Goal: Task Accomplishment & Management: Manage account settings

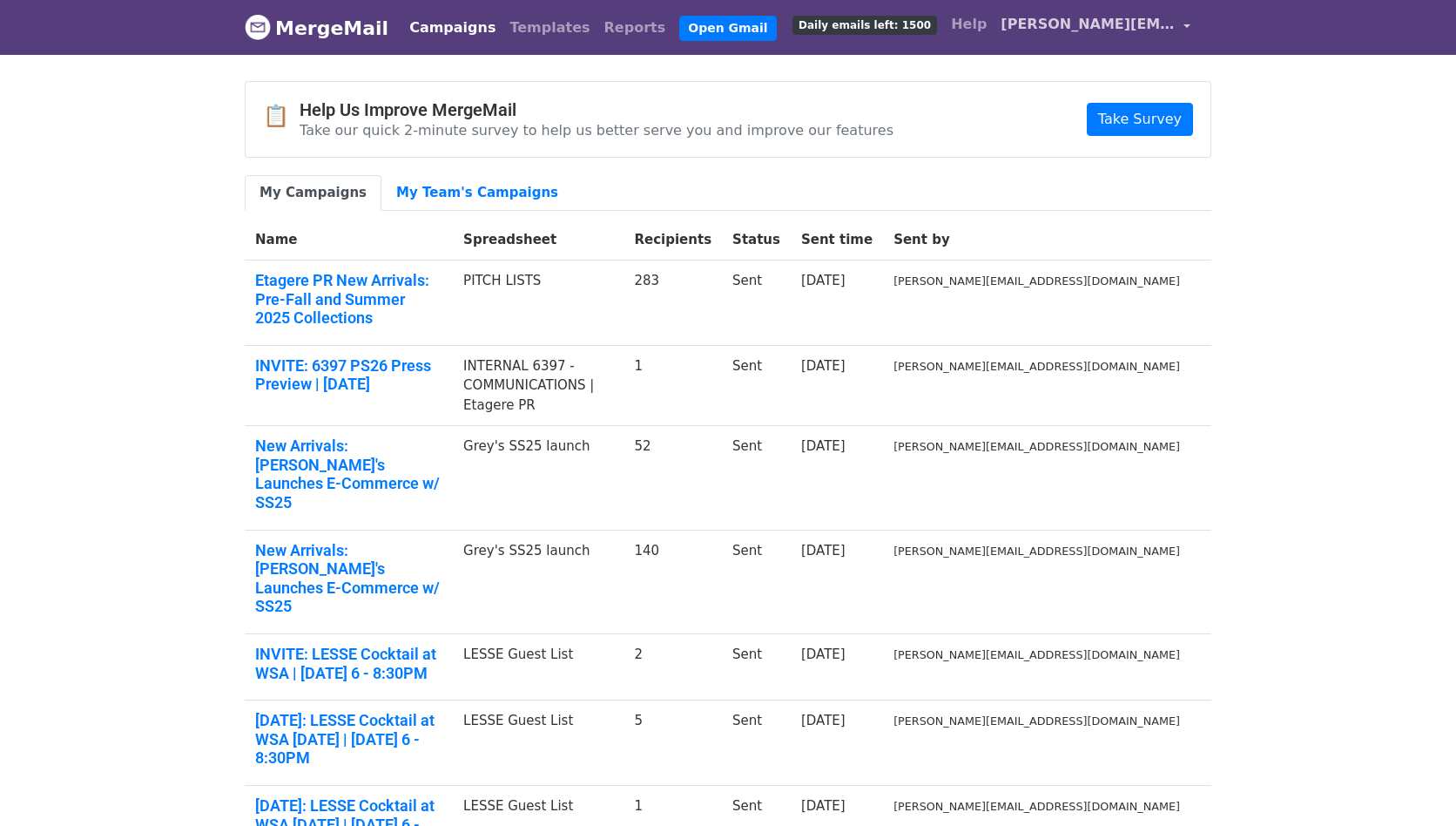
click at [1045, 26] on span "[PERSON_NAME][EMAIL_ADDRESS][DOMAIN_NAME]" at bounding box center [1087, 23] width 174 height 21
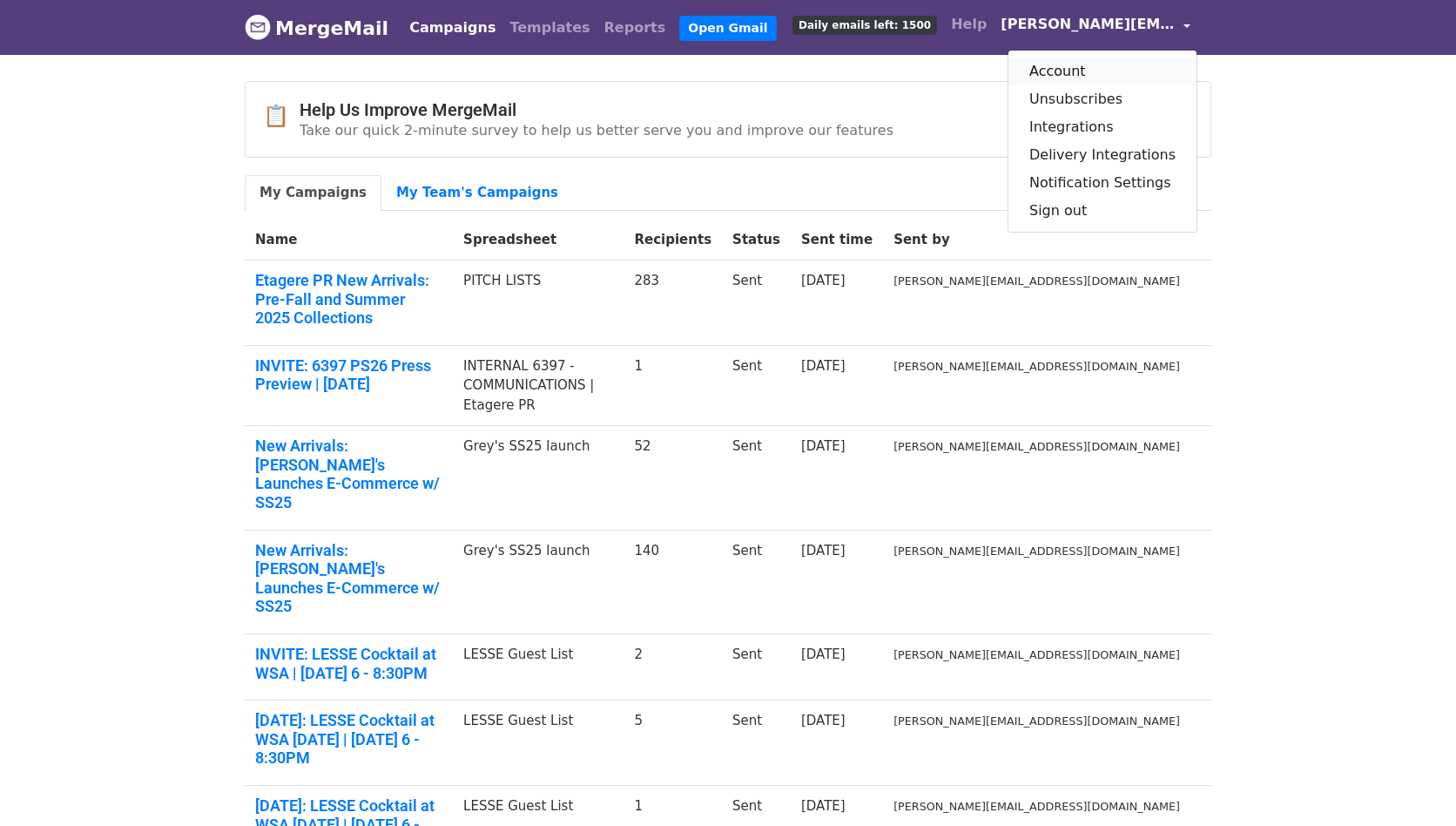
click at [1053, 68] on link "Account" at bounding box center [1102, 71] width 188 height 28
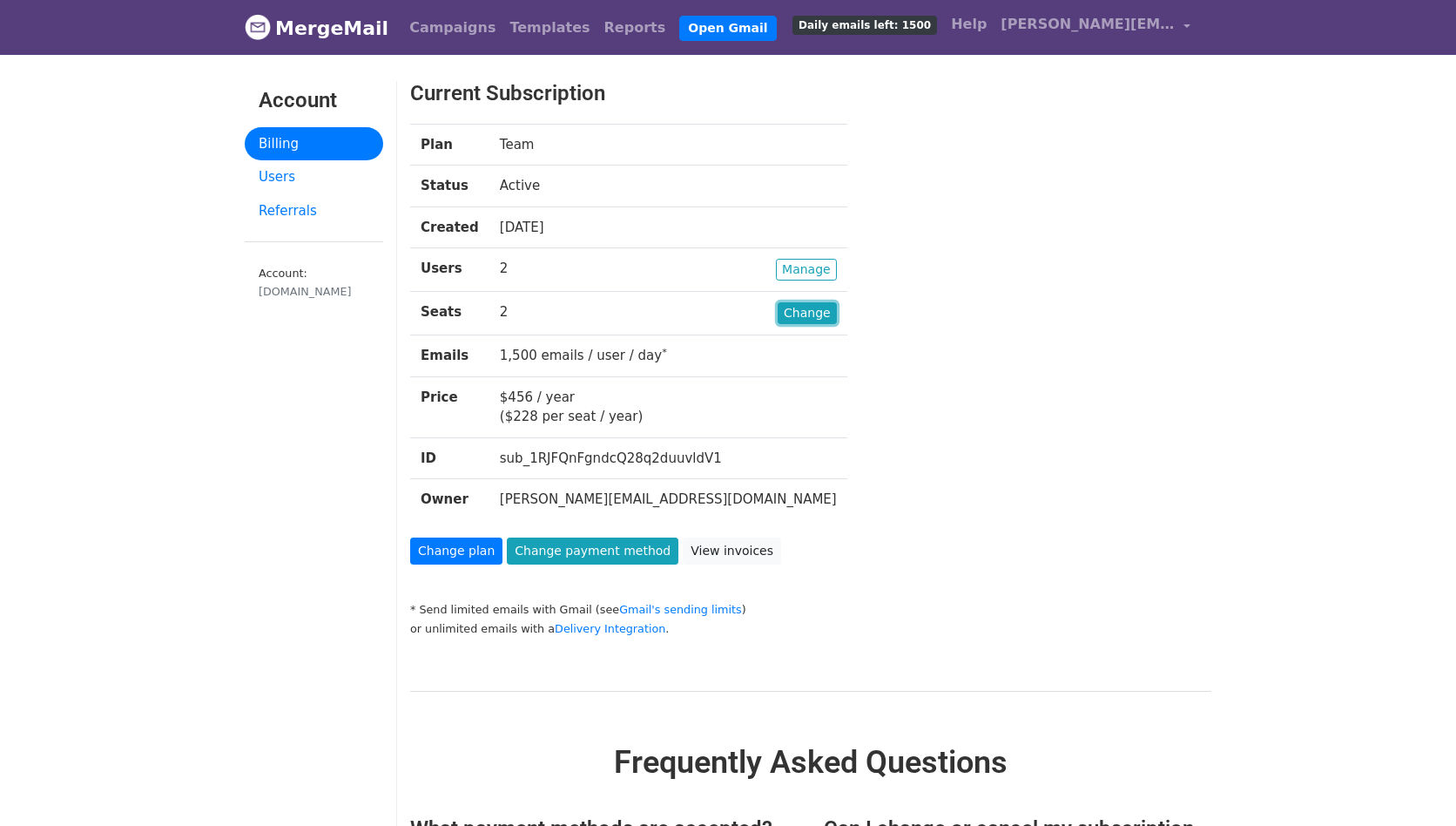
click at [778, 310] on link "Change" at bounding box center [807, 313] width 60 height 21
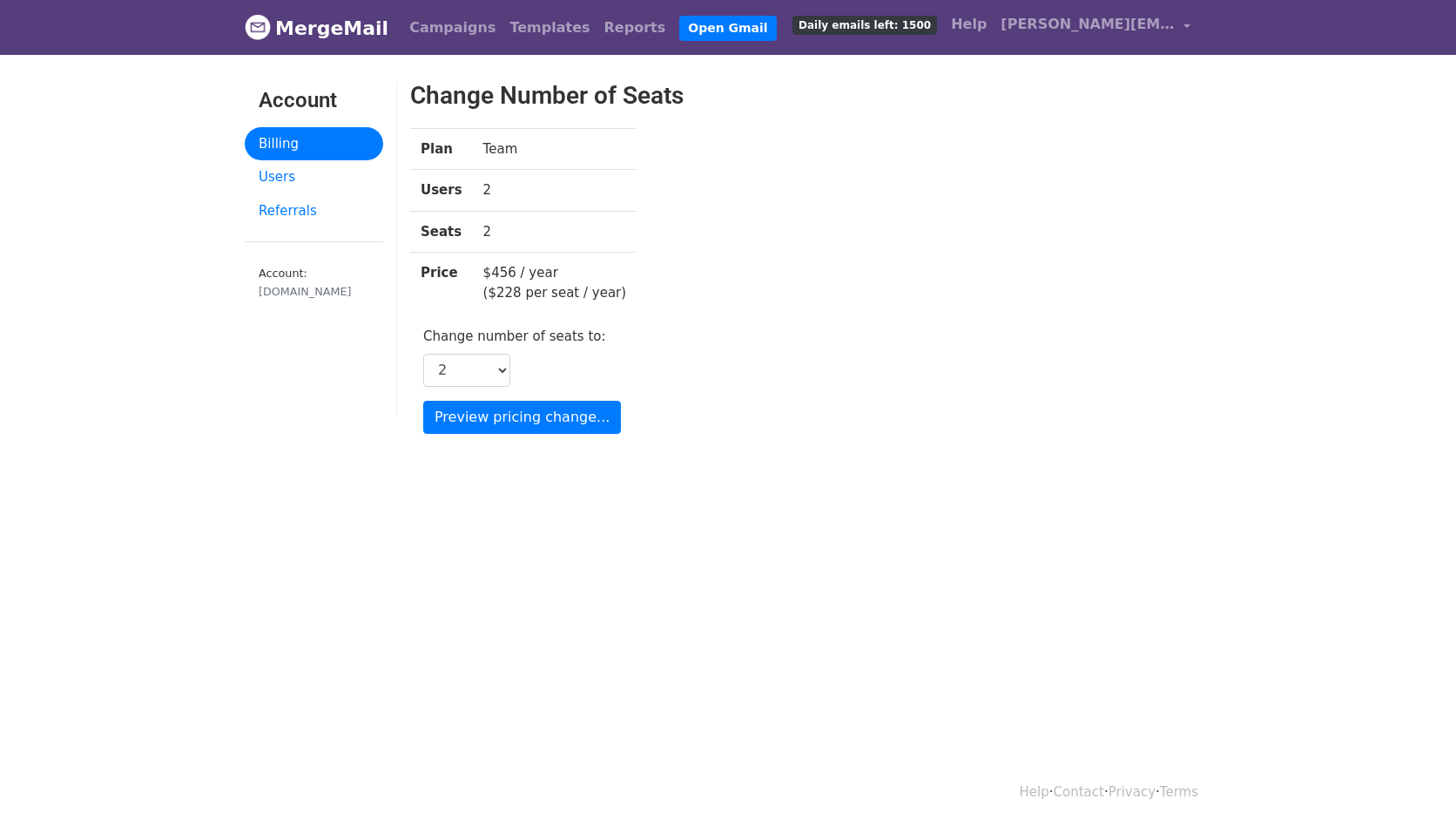
click at [472, 226] on td "2" at bounding box center [554, 231] width 165 height 42
click at [486, 198] on td "2" at bounding box center [554, 190] width 165 height 42
click at [494, 364] on select "1 2 3 4 5 6 7 8 9 10 11 12 13 14 15 16 17 18 19 20 21 22 23 24 25 26 27 28 29 3…" at bounding box center [466, 370] width 87 height 33
select select "3"
click at [424, 353] on select "1 2 3 4 5 6 7 8 9 10 11 12 13 14 15 16 17 18 19 20 21 22 23 24 25 26 27 28 29 3…" at bounding box center [466, 370] width 87 height 33
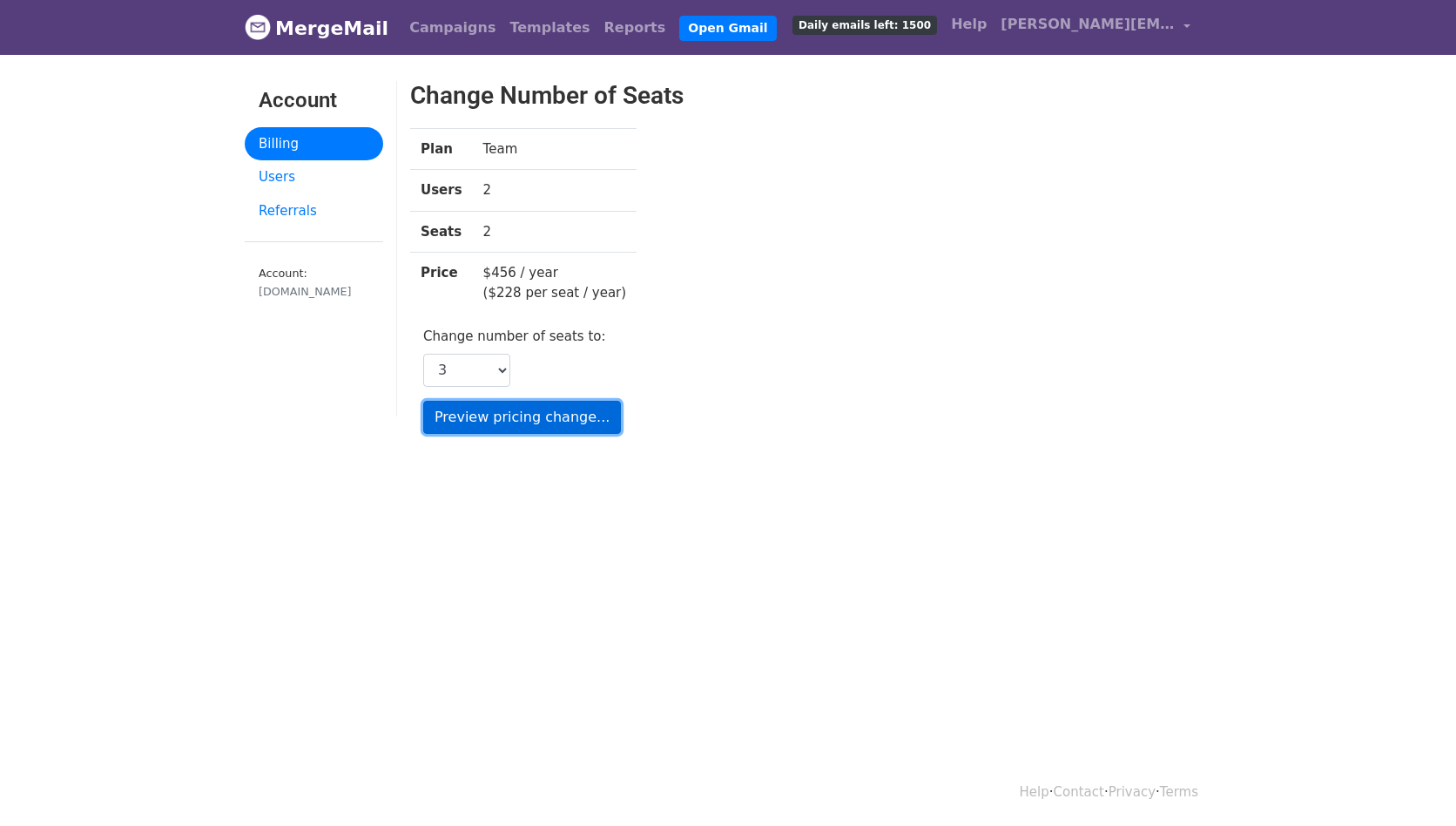
click at [514, 408] on input "Preview pricing change..." at bounding box center [522, 417] width 198 height 33
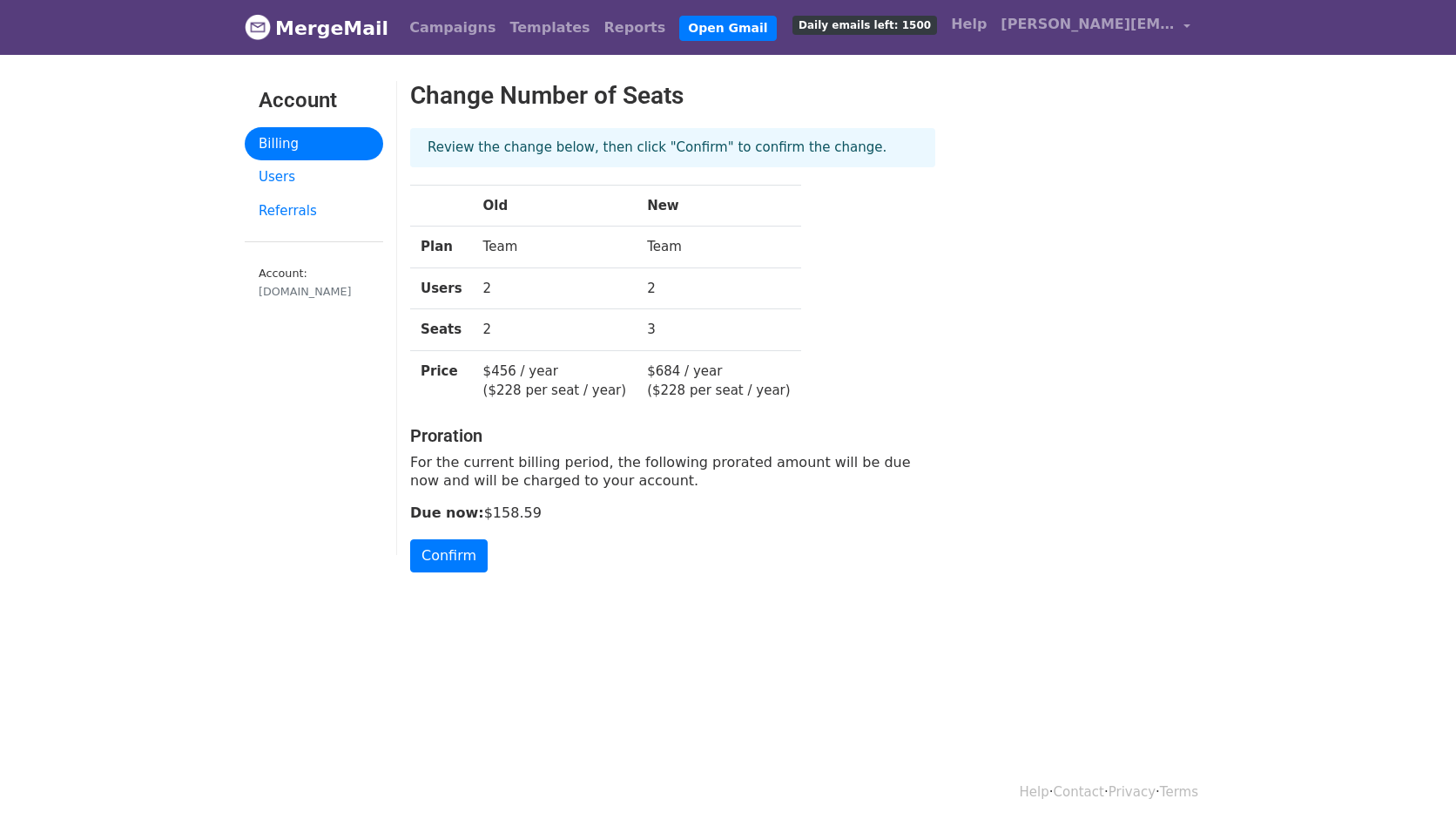
click at [517, 479] on p "For the current billing period, the following prorated amount will be due now a…" at bounding box center [672, 471] width 525 height 36
click at [448, 557] on input "Confirm" at bounding box center [448, 556] width 77 height 33
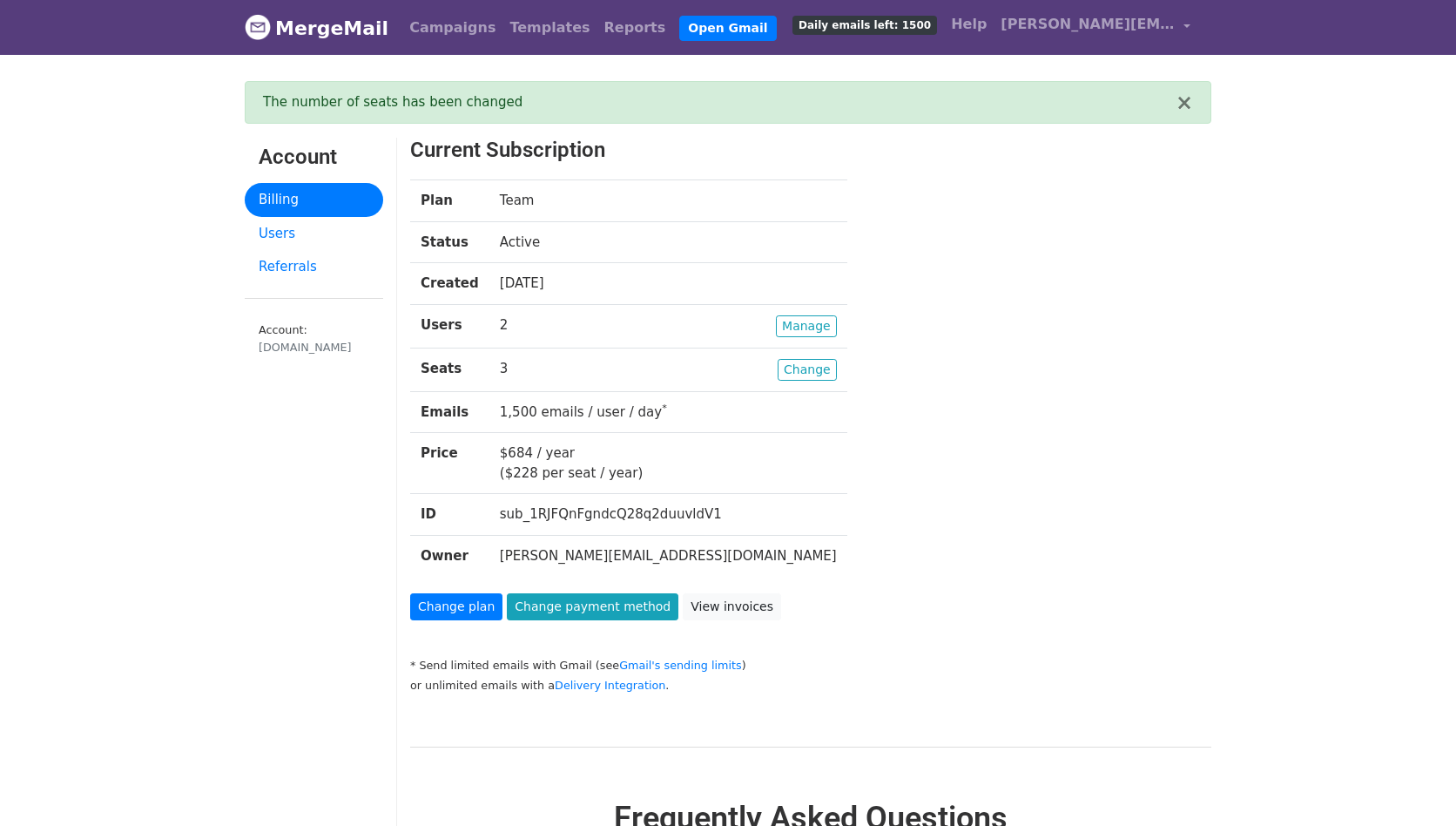
click at [555, 366] on td "Change 3" at bounding box center [667, 369] width 358 height 44
click at [490, 366] on td "Change 3" at bounding box center [667, 369] width 358 height 44
click at [496, 321] on td "Manage 2" at bounding box center [667, 325] width 358 height 44
click at [277, 235] on link "Users" at bounding box center [314, 233] width 139 height 34
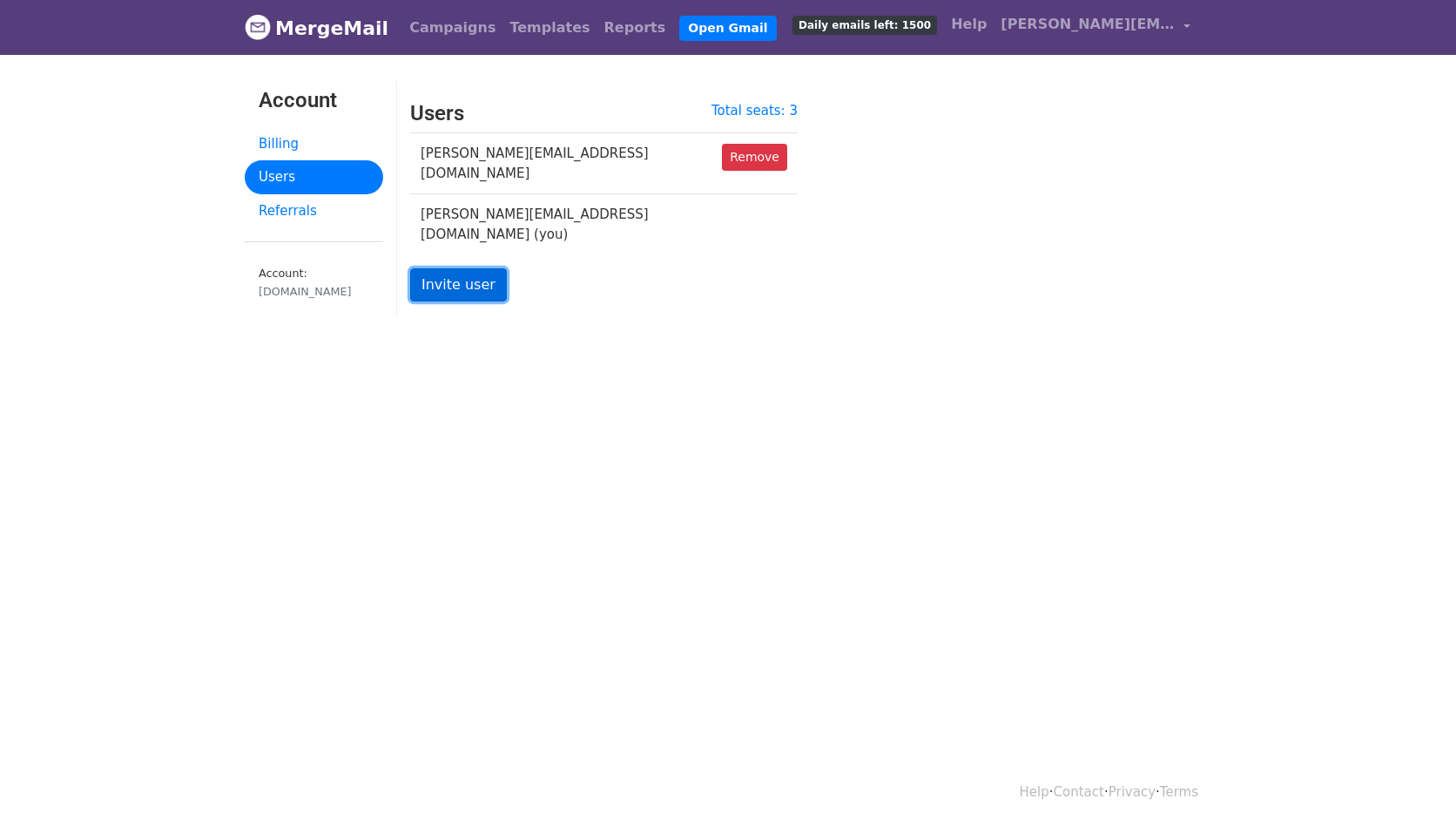
click at [452, 268] on link "Invite user" at bounding box center [458, 285] width 97 height 33
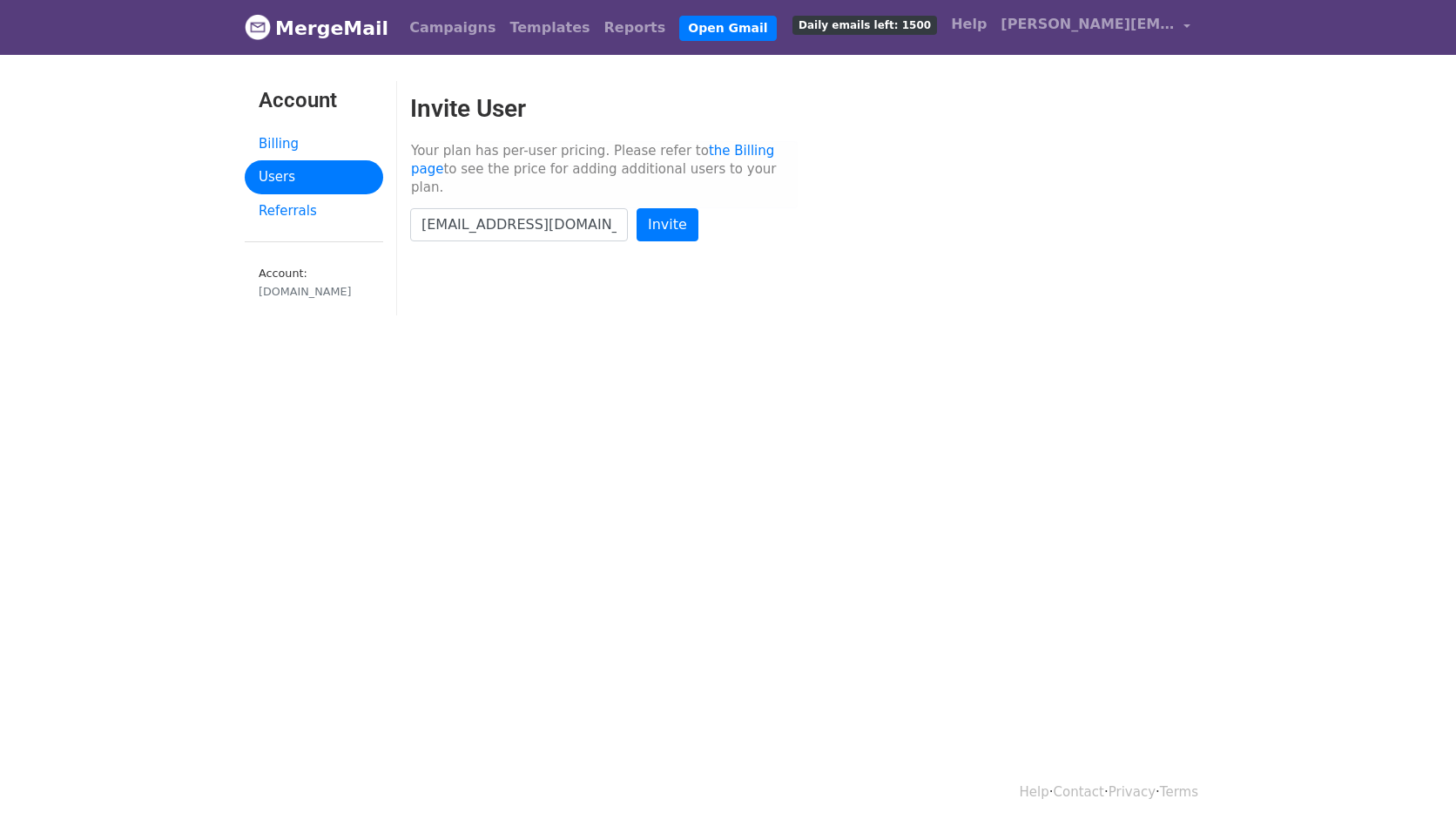
type input "[EMAIL_ADDRESS][DOMAIN_NAME]"
click at [636, 208] on input "Invite" at bounding box center [667, 225] width 61 height 33
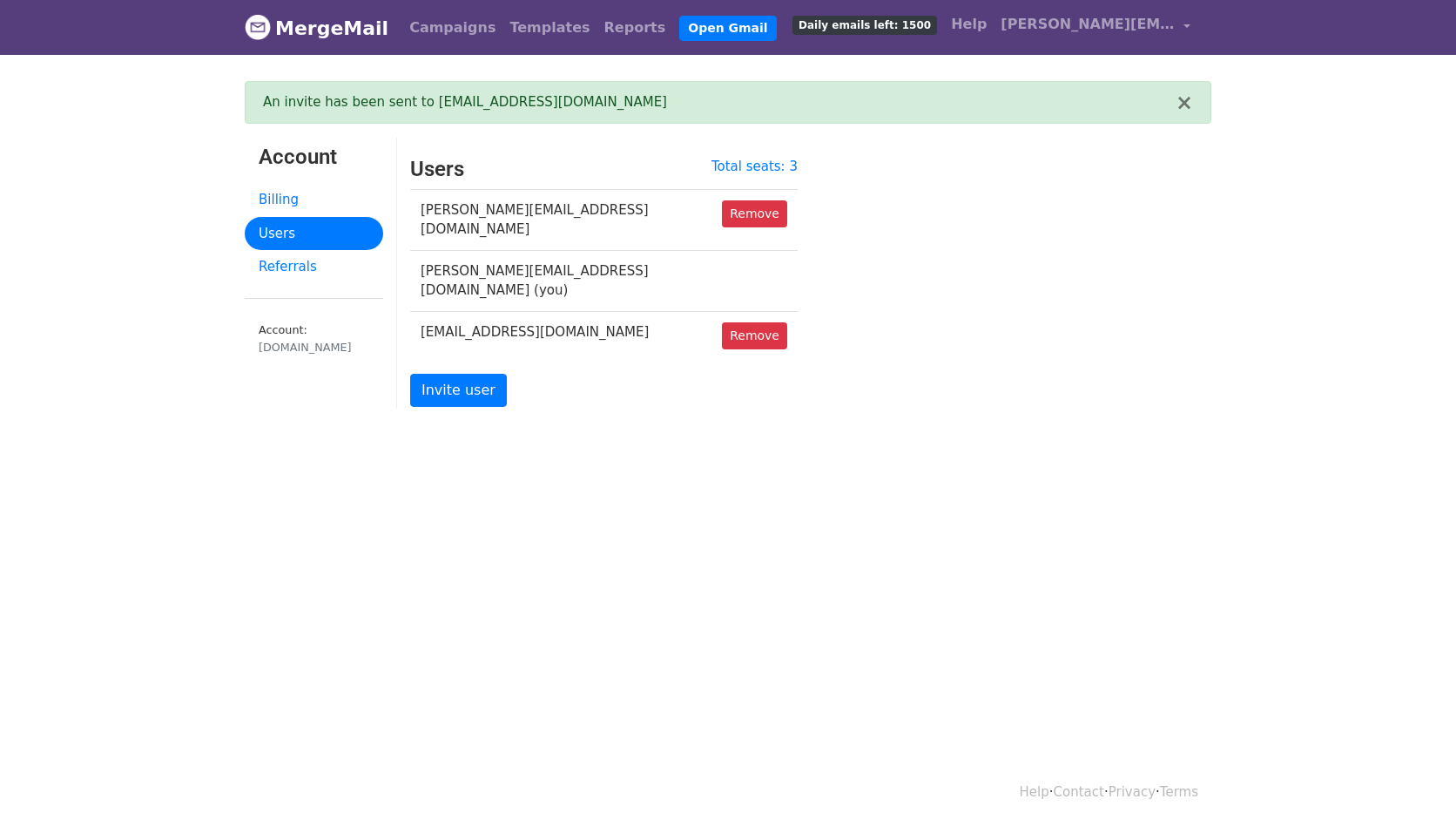
click at [509, 447] on body "MergeMail Campaigns Templates Reports Open Gmail Daily emails left: 1500 Help […" at bounding box center [728, 248] width 1456 height 496
click at [581, 421] on body "MergeMail Campaigns Templates Reports Open Gmail Daily emails left: 1500 Help […" at bounding box center [728, 248] width 1456 height 496
drag, startPoint x: 606, startPoint y: 265, endPoint x: 415, endPoint y: 260, distance: 191.1
click at [412, 260] on td "[PERSON_NAME][EMAIL_ADDRESS][DOMAIN_NAME] (you)" at bounding box center [560, 280] width 302 height 61
click at [527, 262] on td "[PERSON_NAME][EMAIL_ADDRESS][DOMAIN_NAME] (you)" at bounding box center [560, 280] width 302 height 61
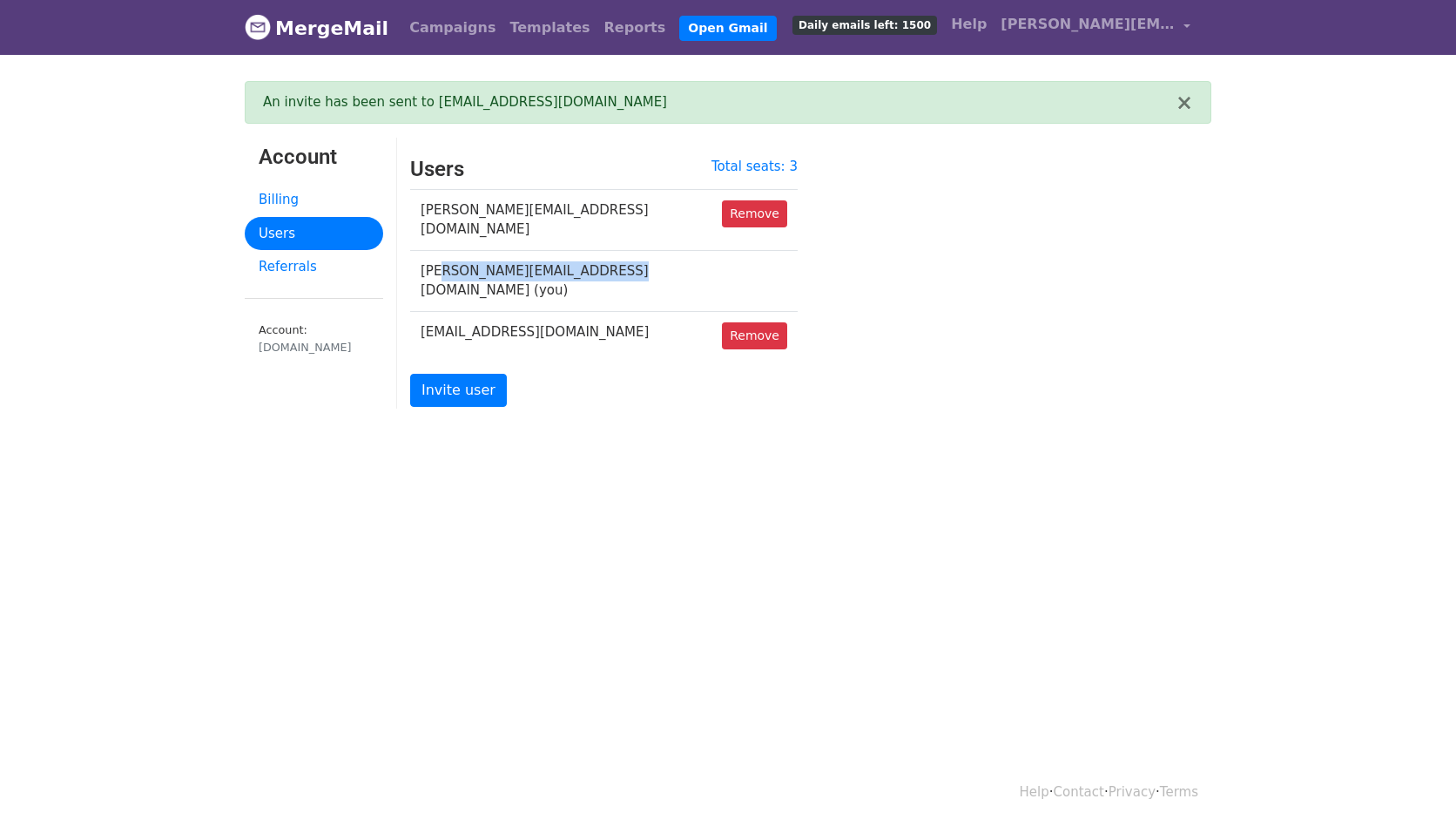
drag, startPoint x: 624, startPoint y: 275, endPoint x: 439, endPoint y: 255, distance: 186.1
click at [439, 256] on td "[PERSON_NAME][EMAIL_ADDRESS][DOMAIN_NAME] (you)" at bounding box center [560, 280] width 302 height 61
click at [465, 263] on td "[PERSON_NAME][EMAIL_ADDRESS][DOMAIN_NAME] (you)" at bounding box center [560, 280] width 302 height 61
drag, startPoint x: 548, startPoint y: 214, endPoint x: 405, endPoint y: 213, distance: 143.0
click at [405, 213] on div "Total seats: 3 Users [PERSON_NAME][EMAIL_ADDRESS][DOMAIN_NAME] Remove [PERSON_N…" at bounding box center [604, 292] width 414 height 269
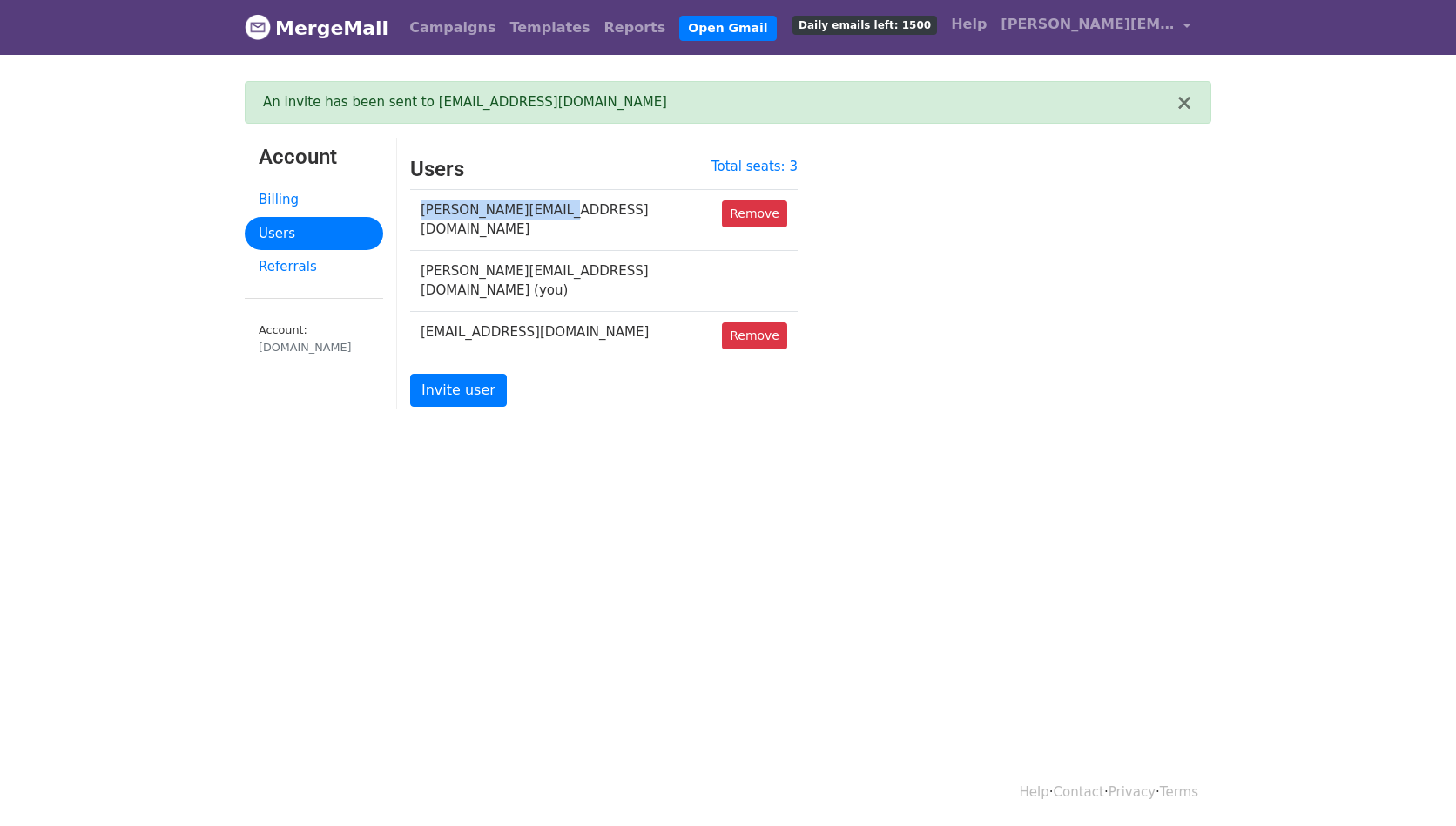
click at [560, 205] on td "[PERSON_NAME][EMAIL_ADDRESS][DOMAIN_NAME]" at bounding box center [560, 220] width 302 height 61
drag, startPoint x: 560, startPoint y: 207, endPoint x: 417, endPoint y: 207, distance: 143.0
click at [417, 207] on td "[PERSON_NAME][EMAIL_ADDRESS][DOMAIN_NAME]" at bounding box center [560, 220] width 302 height 61
drag, startPoint x: 553, startPoint y: 296, endPoint x: 421, endPoint y: 307, distance: 132.5
click at [421, 310] on td "[EMAIL_ADDRESS][DOMAIN_NAME]" at bounding box center [560, 335] width 302 height 49
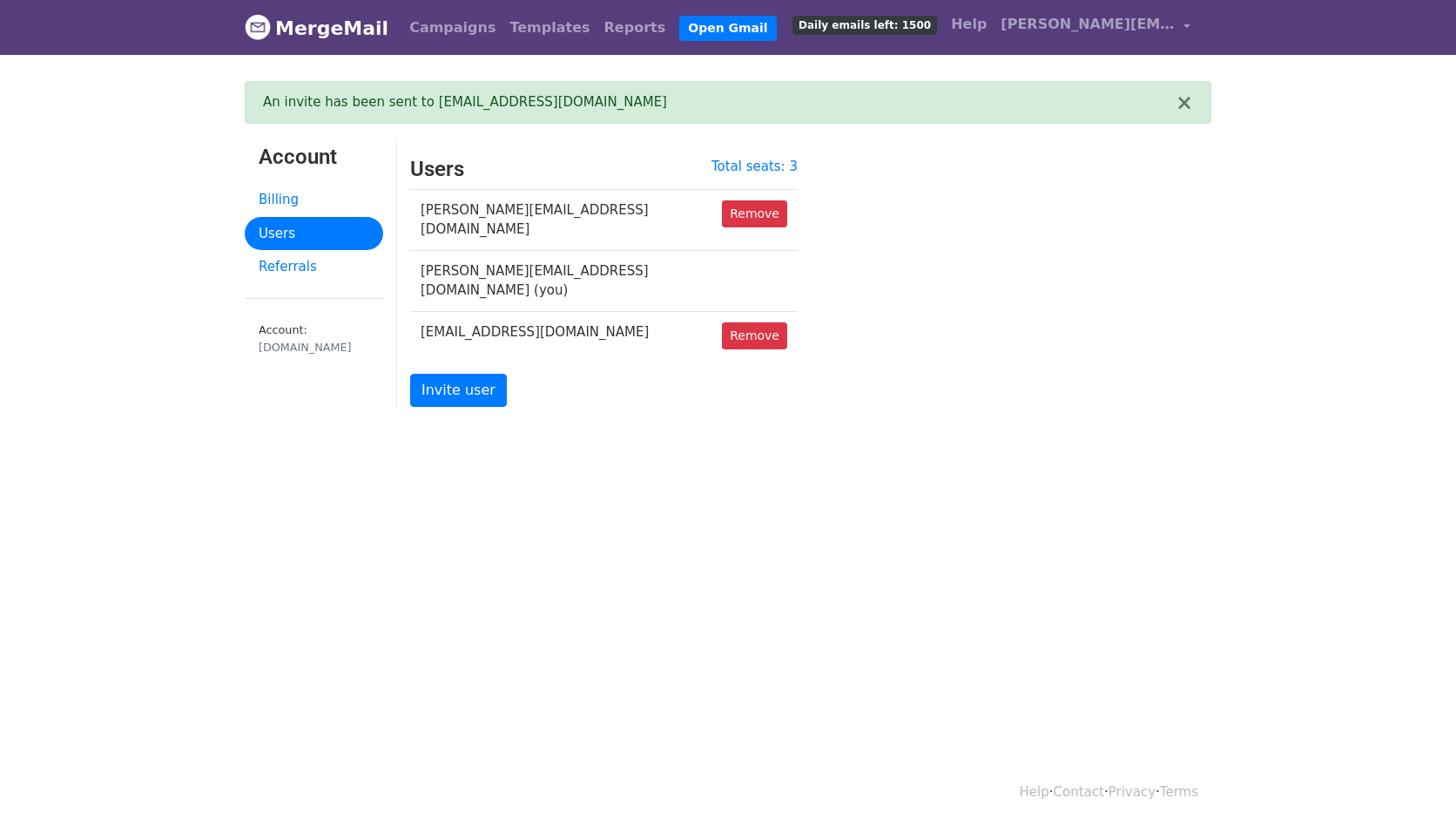
click at [601, 386] on div "Total seats: 3 Users [PERSON_NAME][EMAIL_ADDRESS][DOMAIN_NAME] Remove [PERSON_N…" at bounding box center [604, 292] width 414 height 269
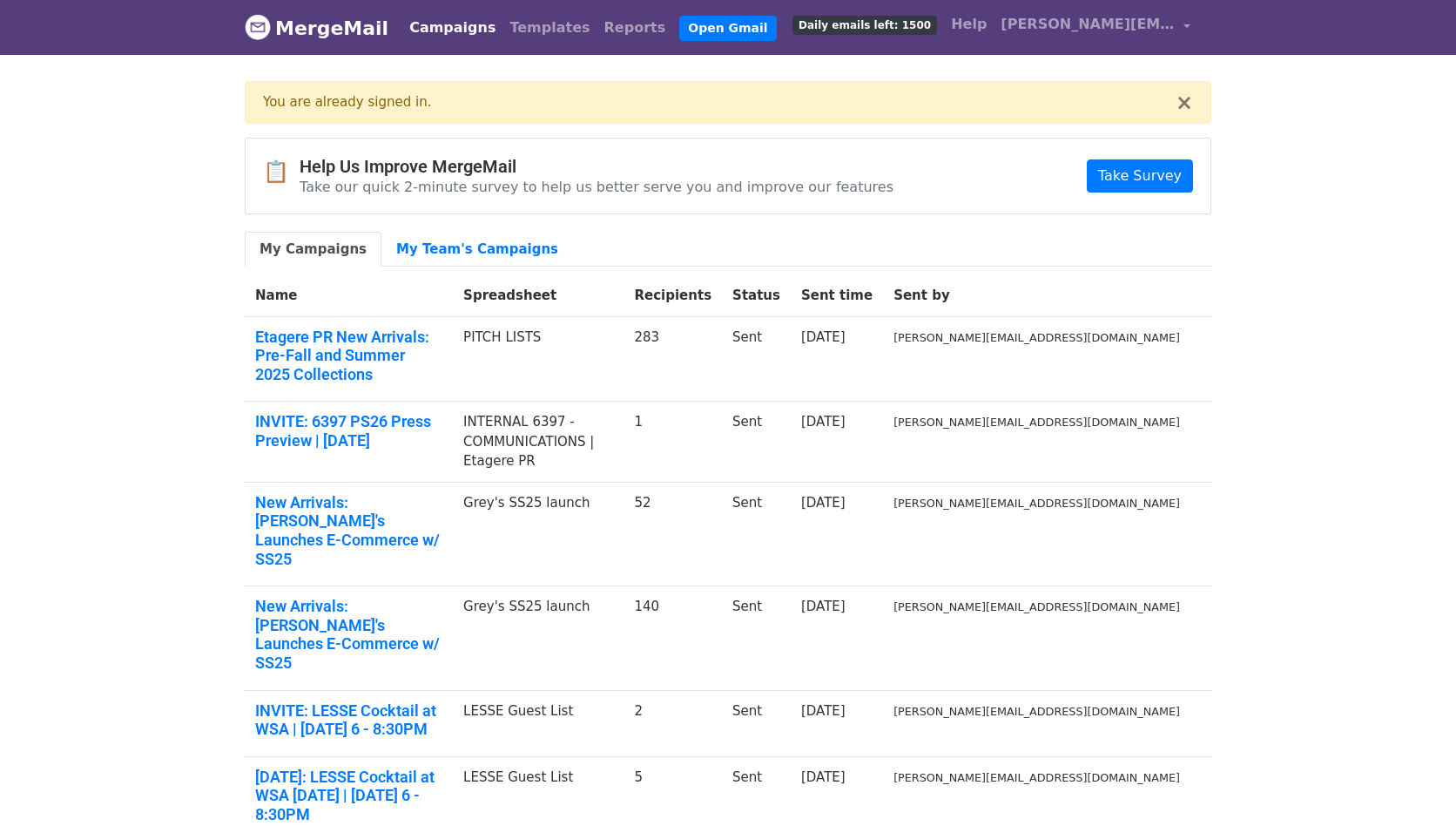
click at [352, 107] on div "You are already signed in." at bounding box center [718, 103] width 912 height 21
